Goal: Obtain resource: Download file/media

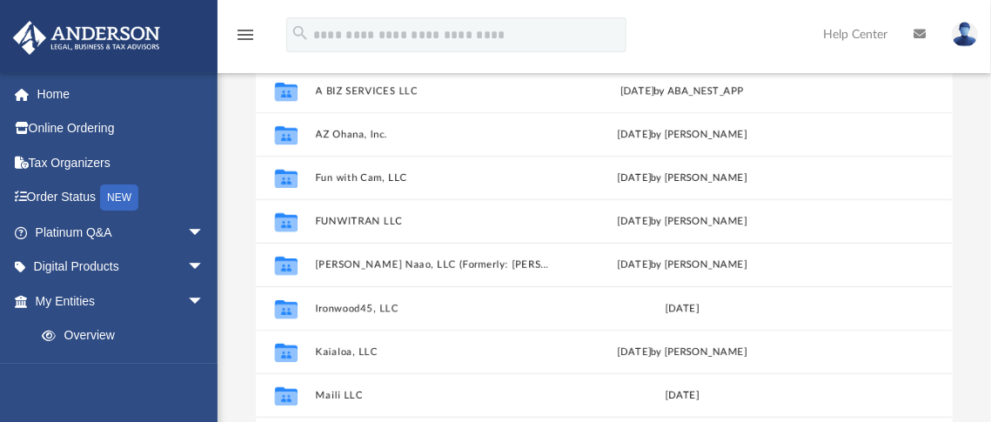
scroll to position [247, 0]
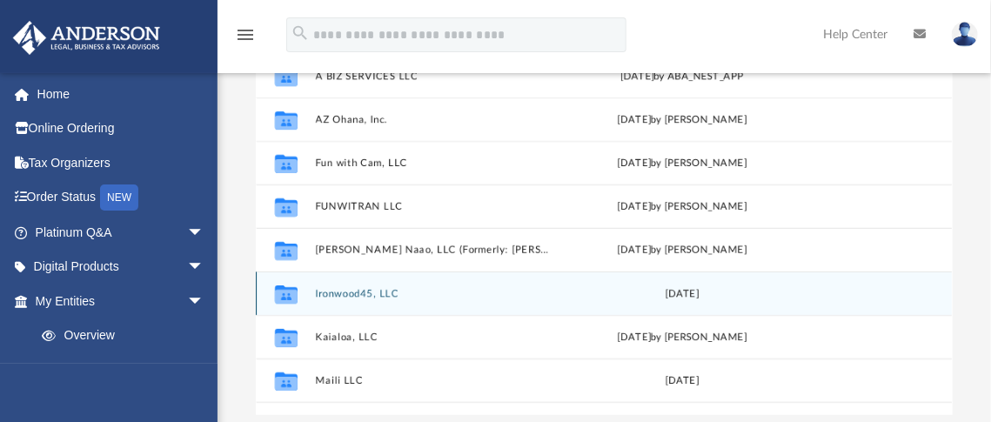
click at [379, 292] on button "Ironwood45, LLC" at bounding box center [435, 293] width 239 height 11
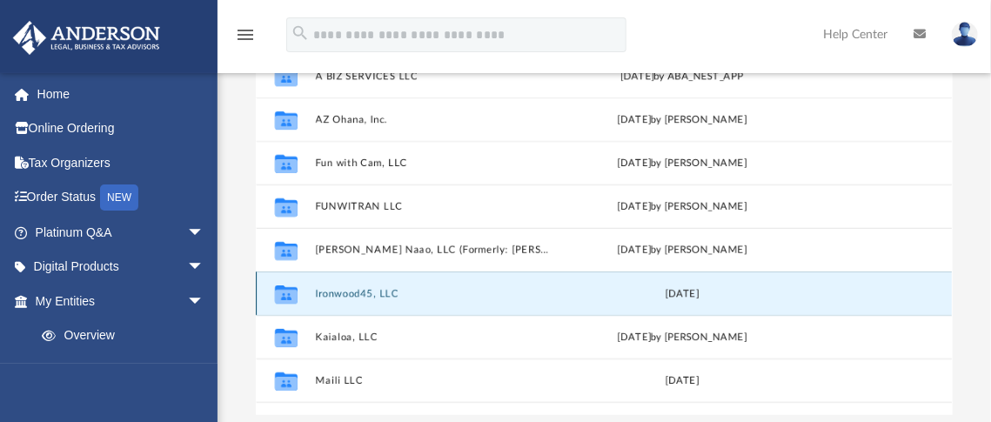
click at [413, 290] on button "Ironwood45, LLC" at bounding box center [435, 293] width 239 height 11
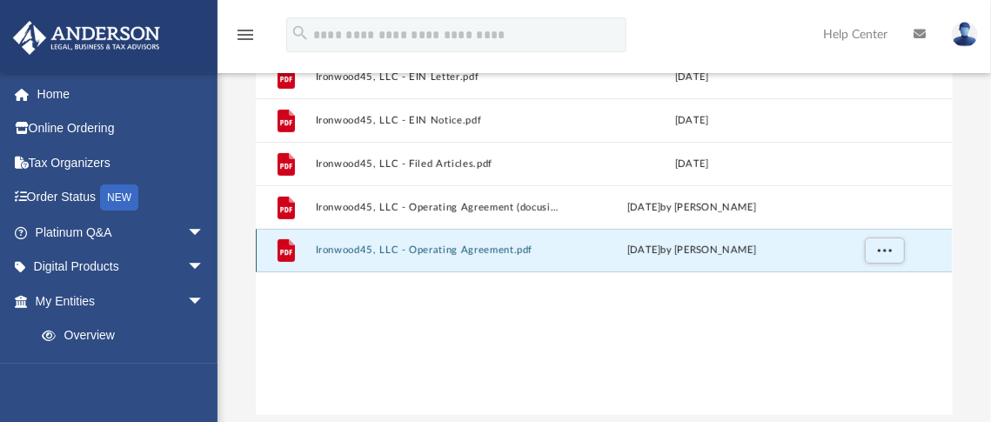
click at [450, 248] on button "Ironwood45, LLC - Operating Agreement.pdf" at bounding box center [439, 249] width 246 height 11
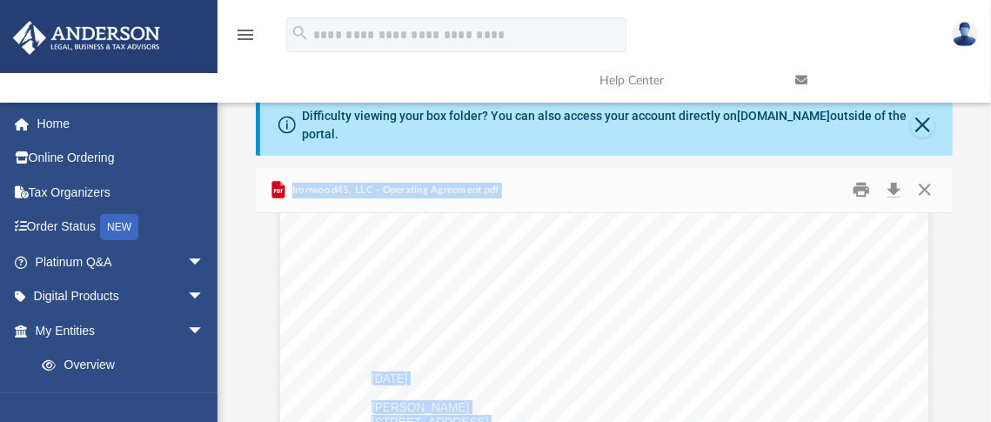
scroll to position [0, 0]
click at [921, 122] on button "Close" at bounding box center [922, 125] width 23 height 24
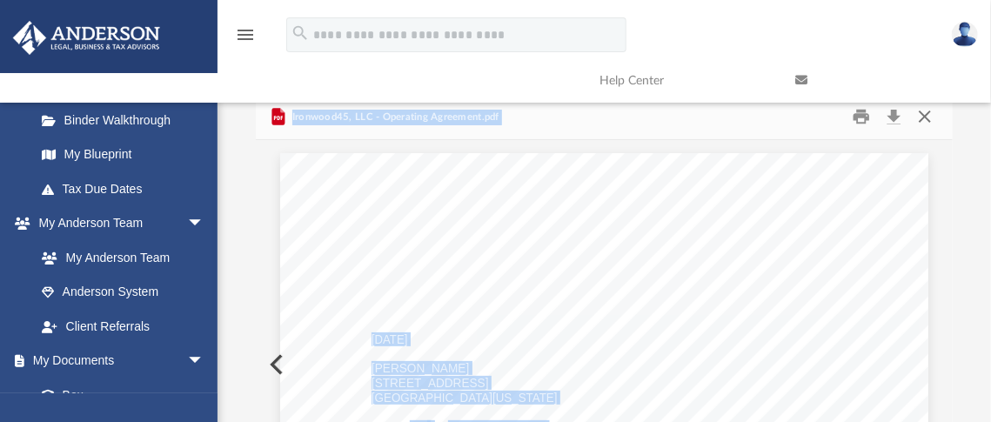
click at [920, 119] on button "Close" at bounding box center [924, 116] width 31 height 27
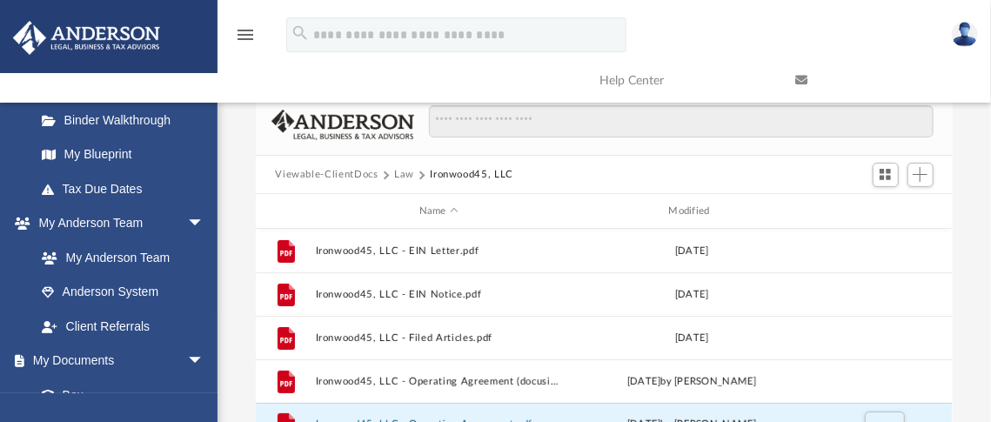
click at [404, 170] on button "Law" at bounding box center [404, 175] width 20 height 16
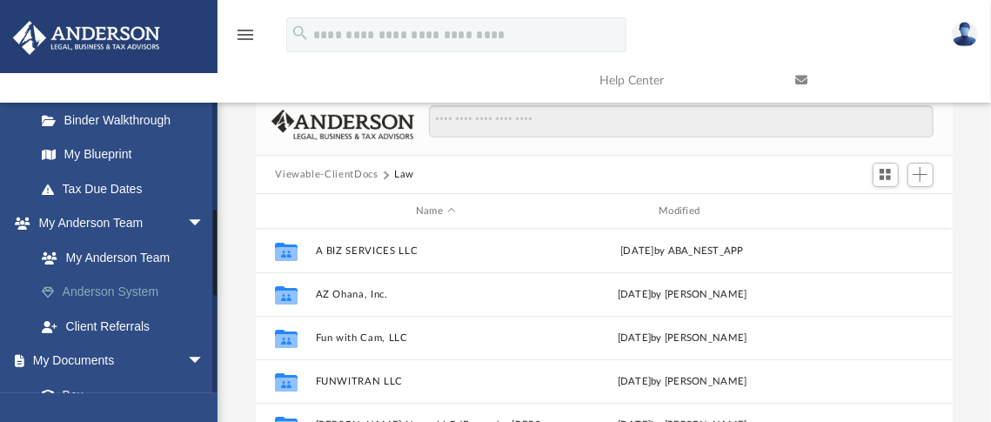
scroll to position [464, 0]
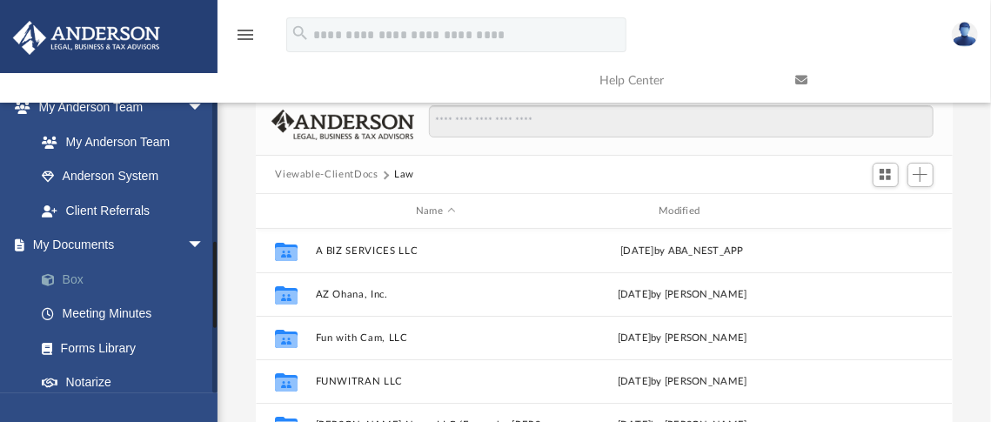
click at [70, 277] on link "Box" at bounding box center [127, 279] width 206 height 35
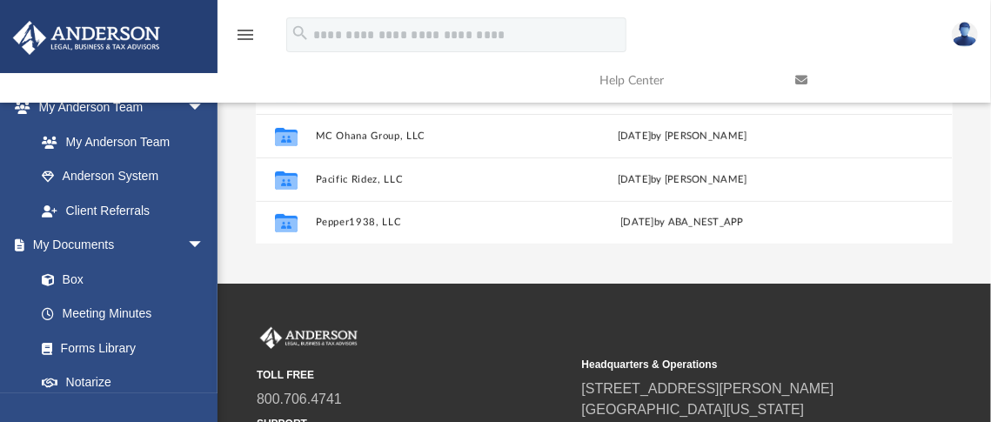
scroll to position [348, 0]
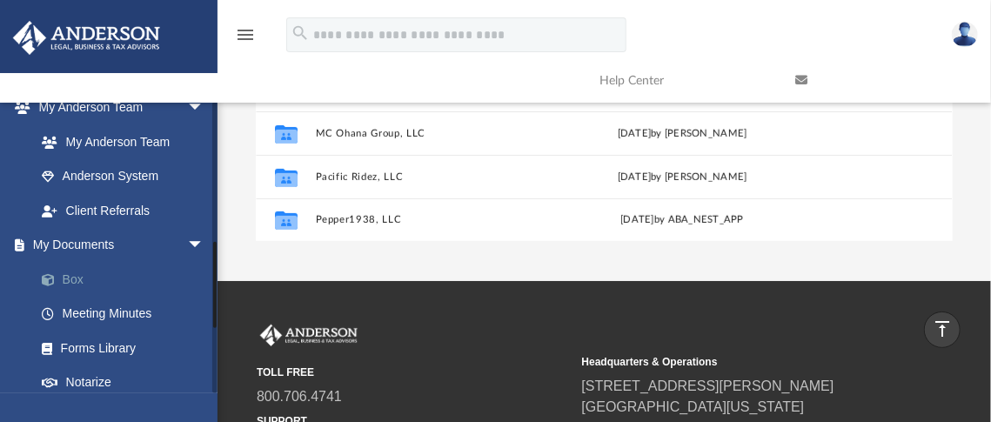
click at [57, 274] on span at bounding box center [56, 280] width 11 height 12
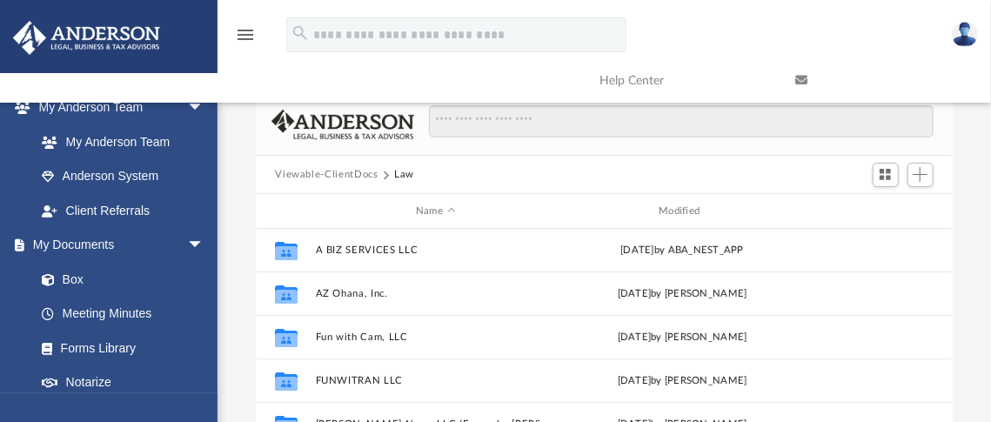
scroll to position [0, 0]
click at [344, 170] on button "Viewable-ClientDocs" at bounding box center [326, 175] width 103 height 16
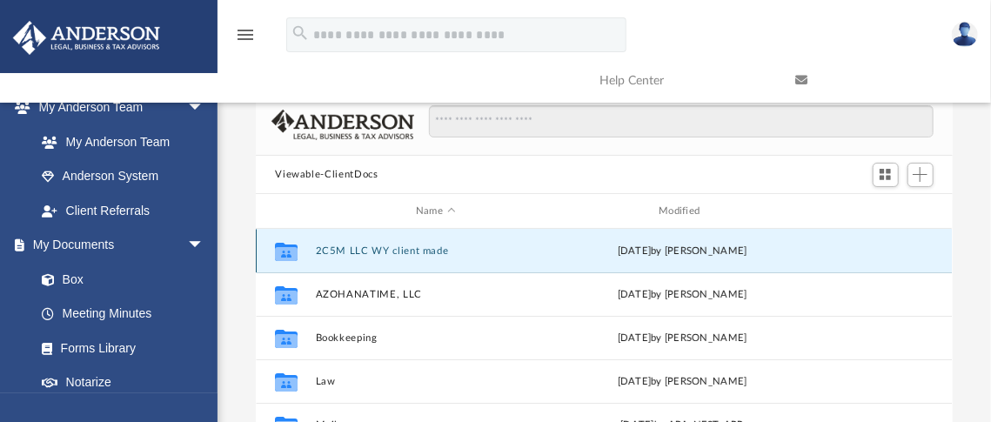
click at [354, 246] on button "2C5M LLC WY client made" at bounding box center [435, 250] width 239 height 11
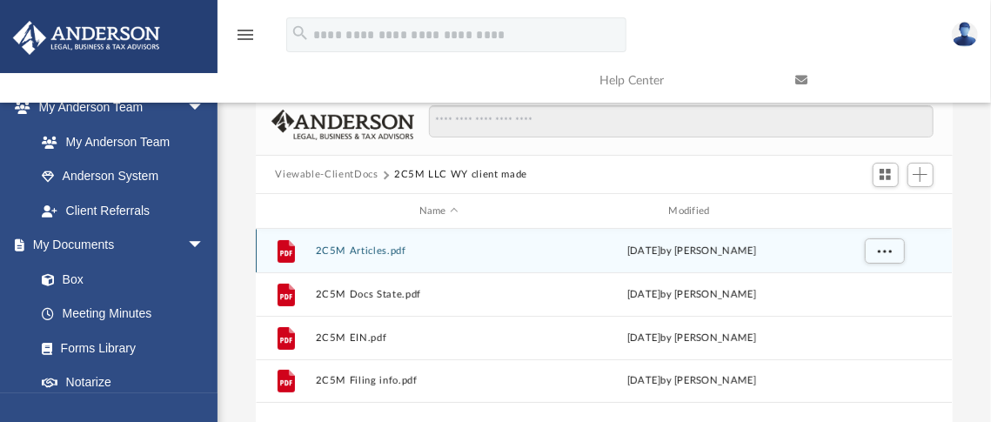
click at [366, 248] on button "2C5M Articles.pdf" at bounding box center [439, 250] width 246 height 11
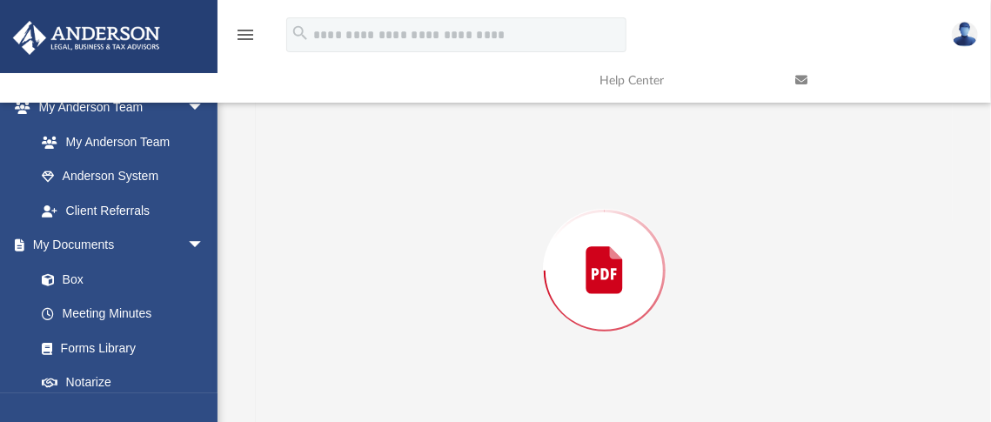
click at [366, 248] on div "Preview" at bounding box center [604, 270] width 696 height 449
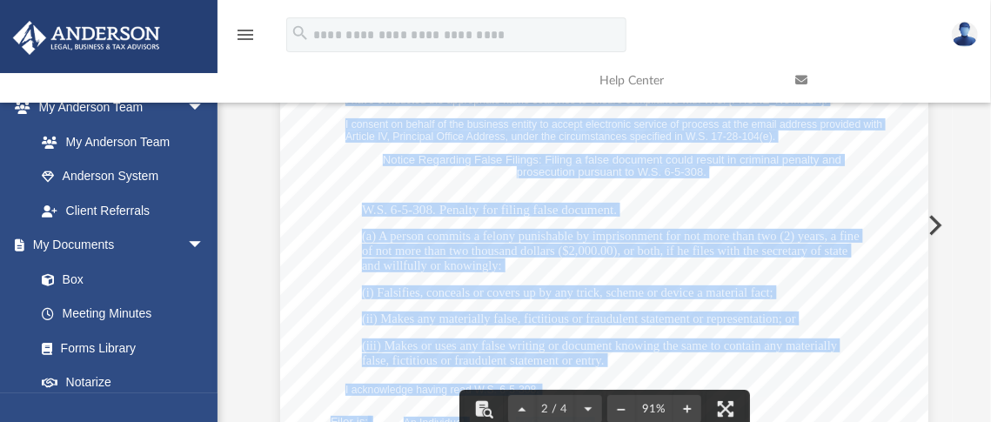
scroll to position [1044, 0]
click at [880, 190] on div "Signature: [PERSON_NAME] Park Date: [DATE] Print Name: [PERSON_NAME] Park Title…" at bounding box center [604, 254] width 648 height 838
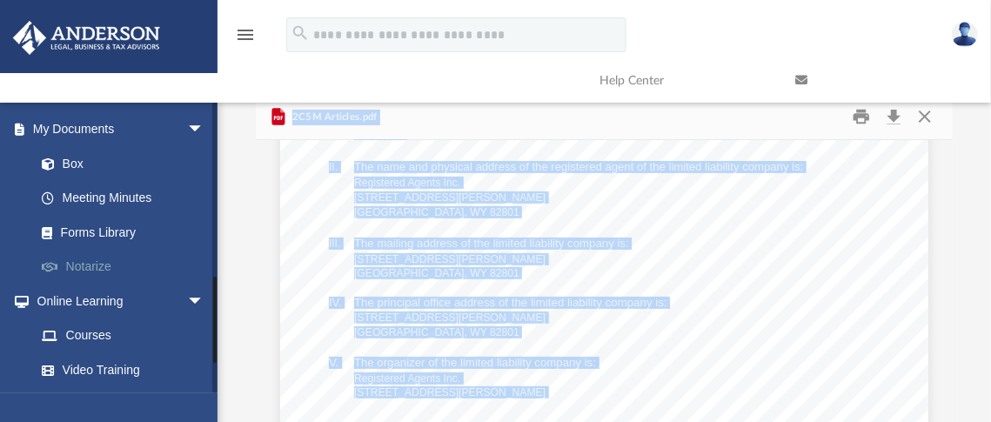
scroll to position [464, 0]
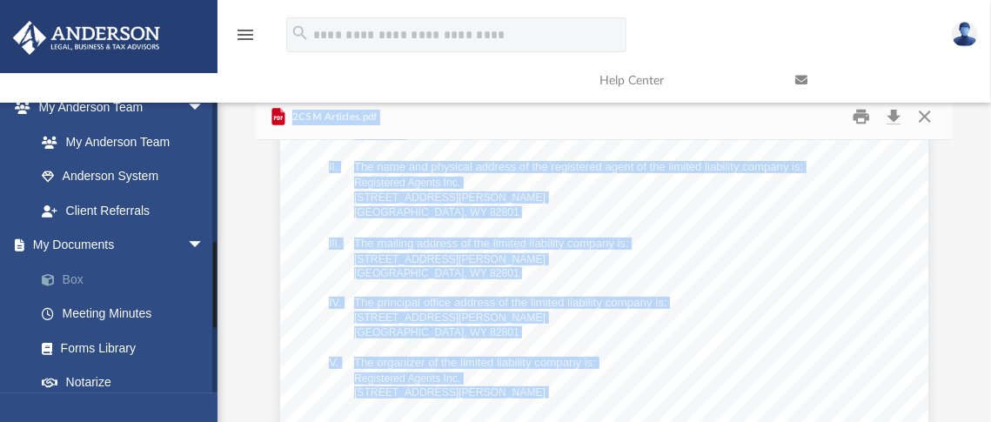
click at [84, 278] on link "Box" at bounding box center [127, 279] width 206 height 35
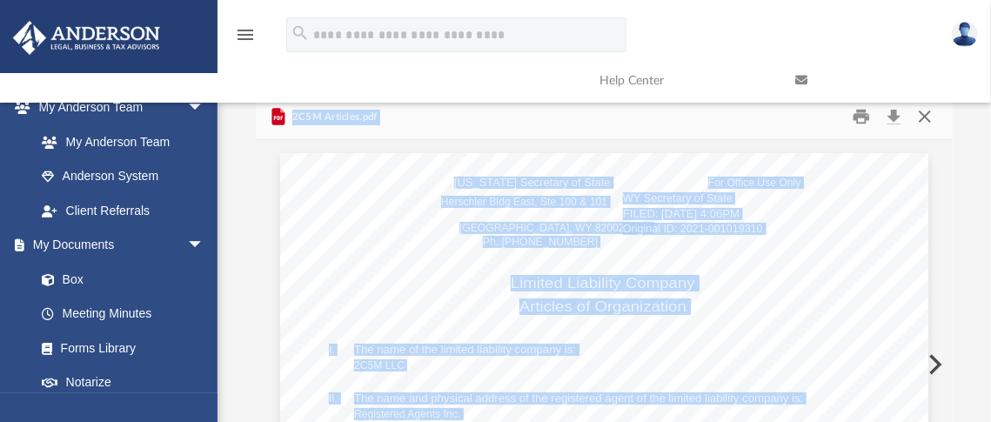
click at [924, 115] on button "Close" at bounding box center [924, 116] width 31 height 27
